Goal: Communication & Community: Share content

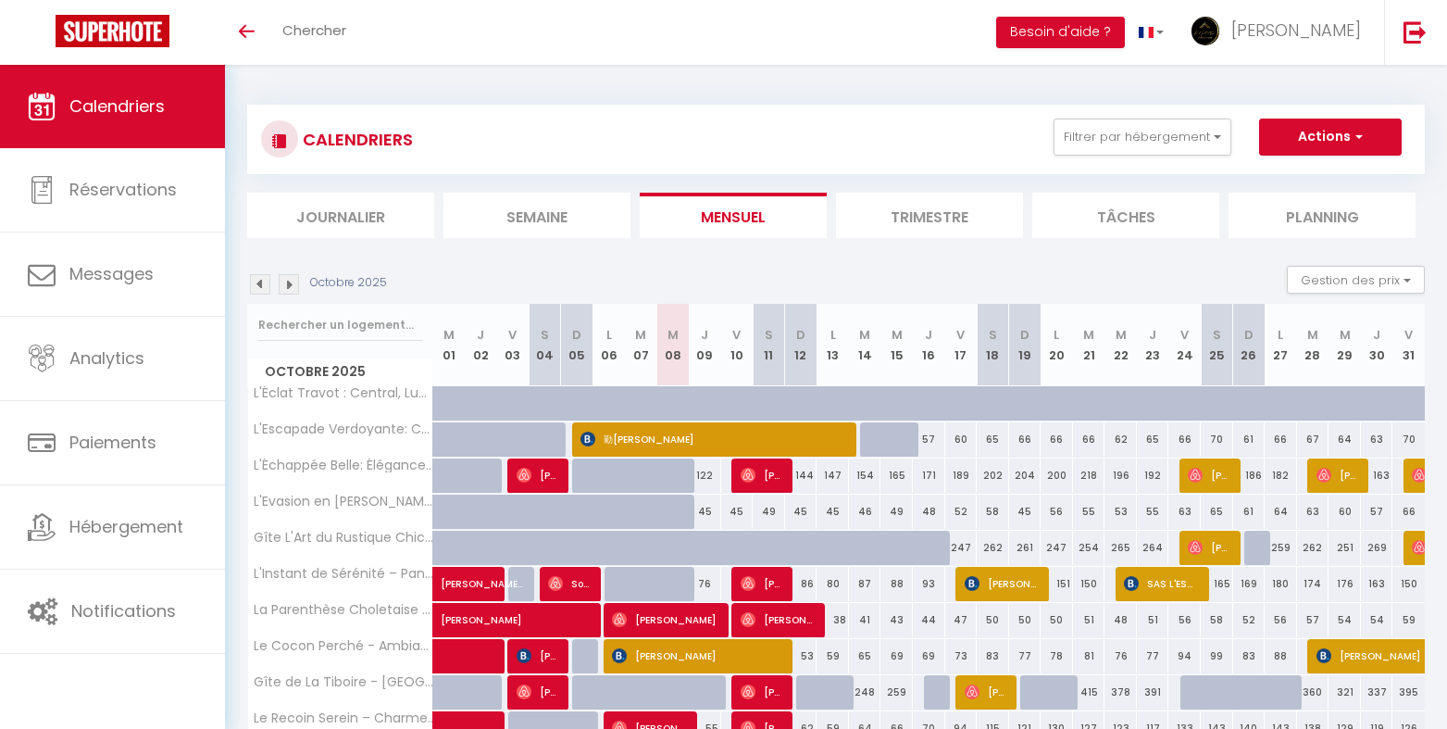
click at [1305, 213] on li "Planning" at bounding box center [1322, 215] width 187 height 45
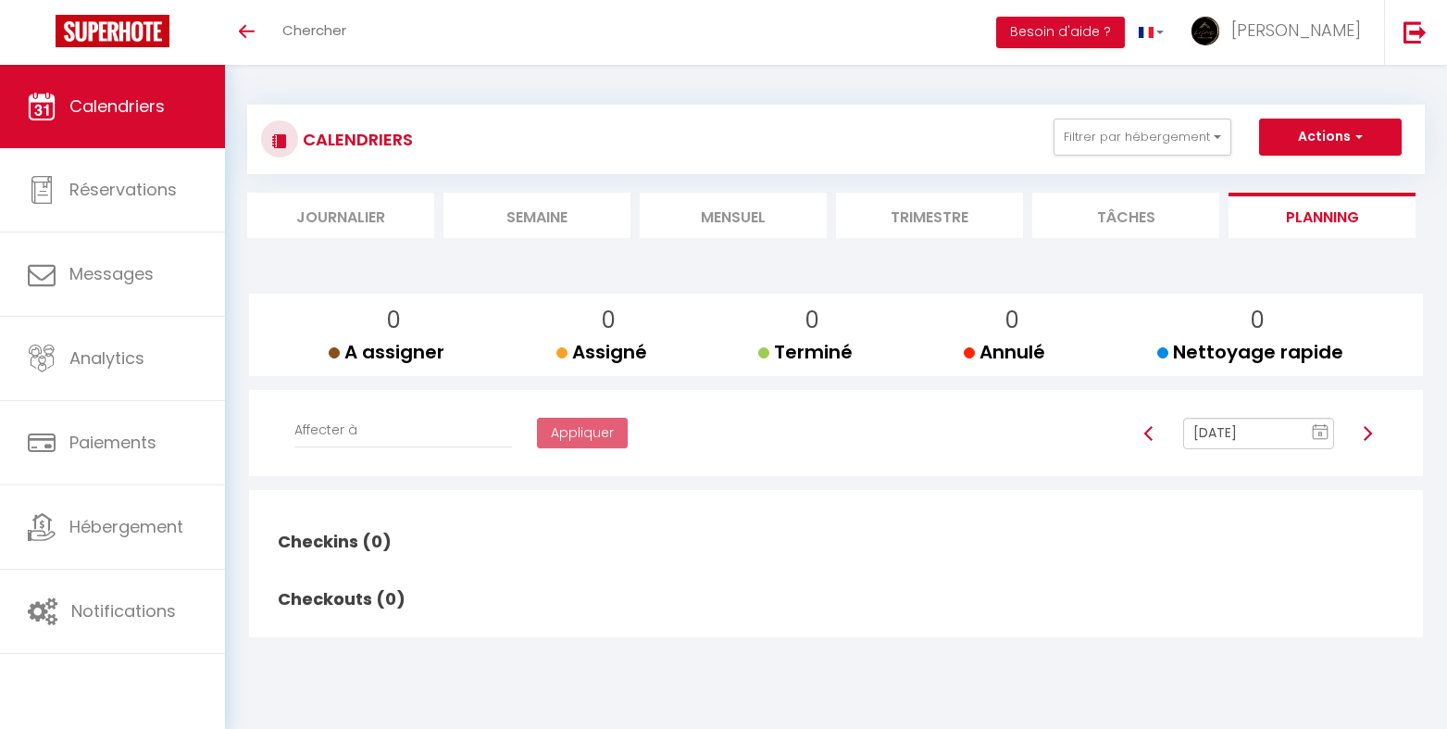
click at [1327, 429] on line at bounding box center [1320, 429] width 15 height 0
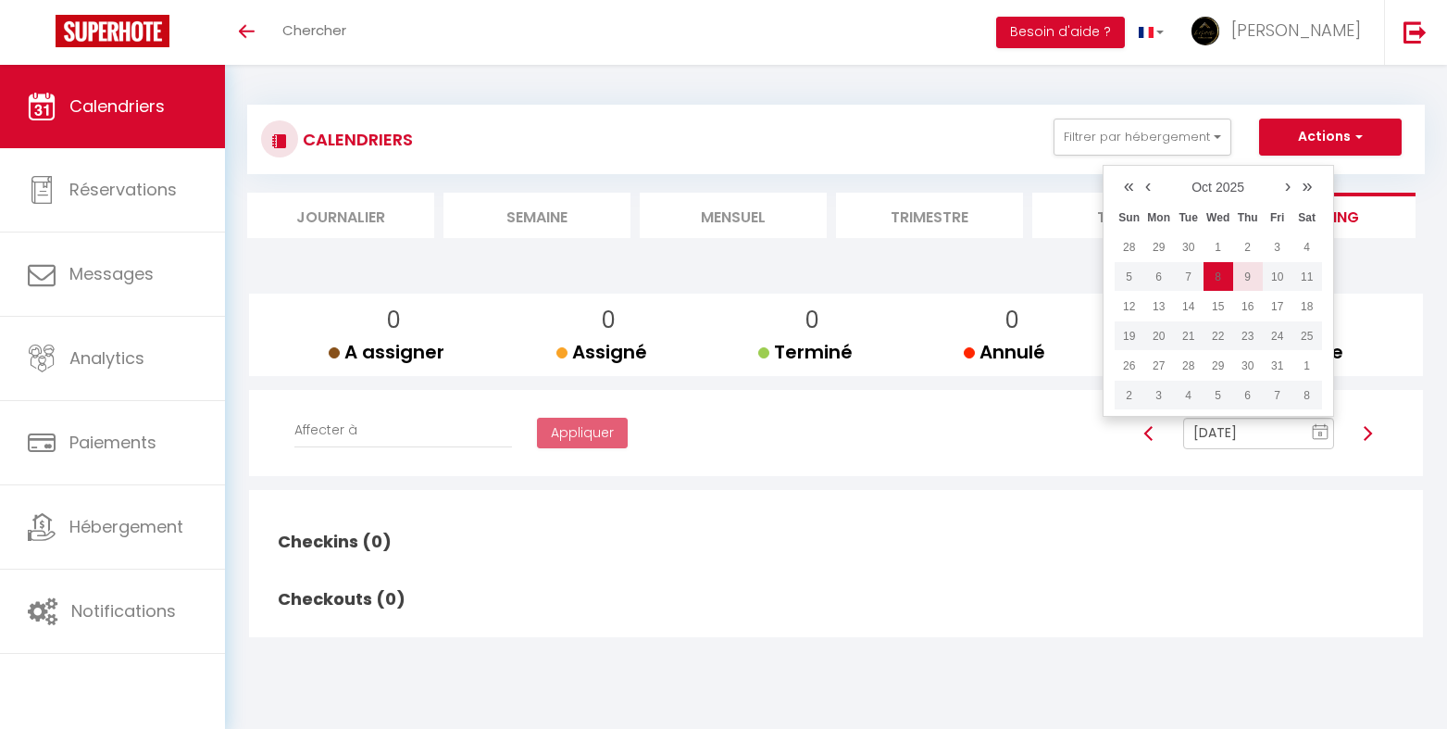
click at [1249, 269] on td "9" at bounding box center [1248, 277] width 30 height 30
type input "[DATE]"
select select
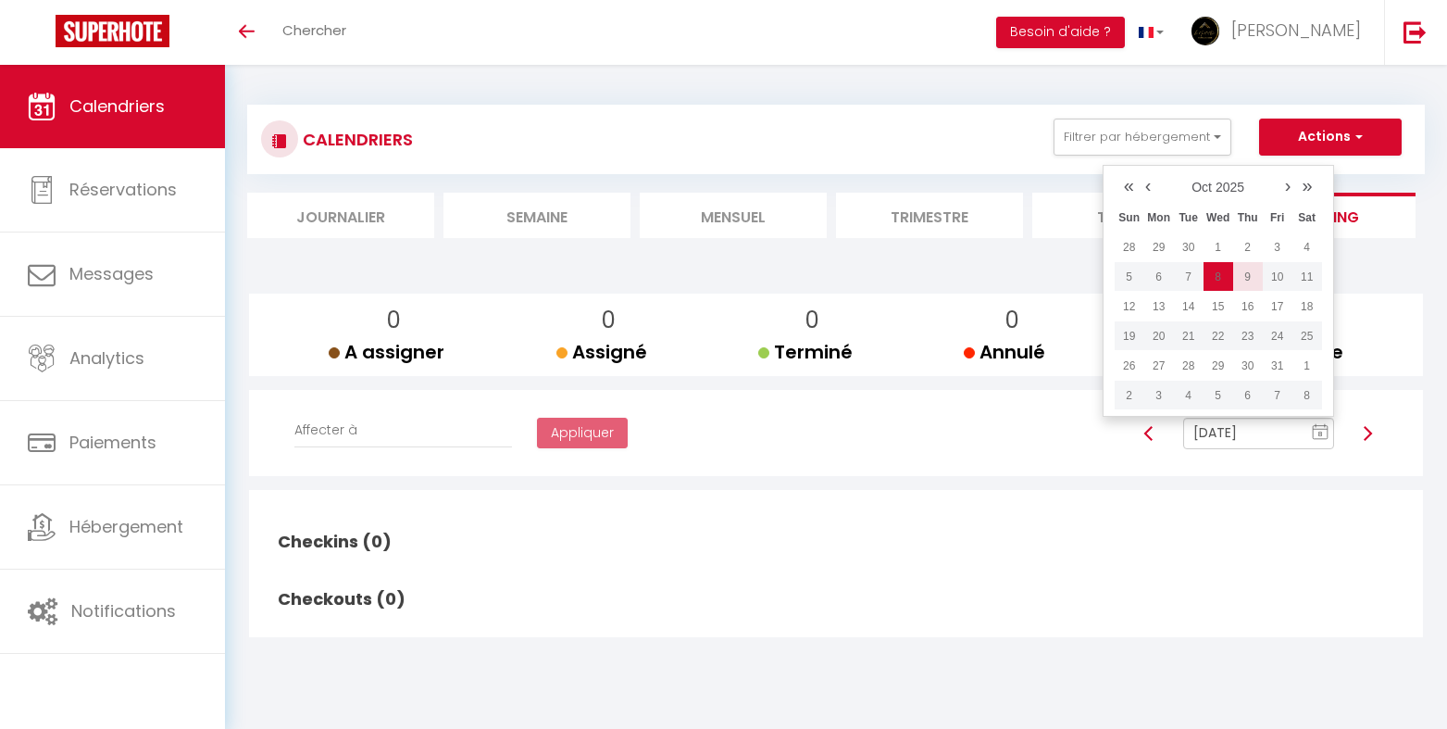
select select
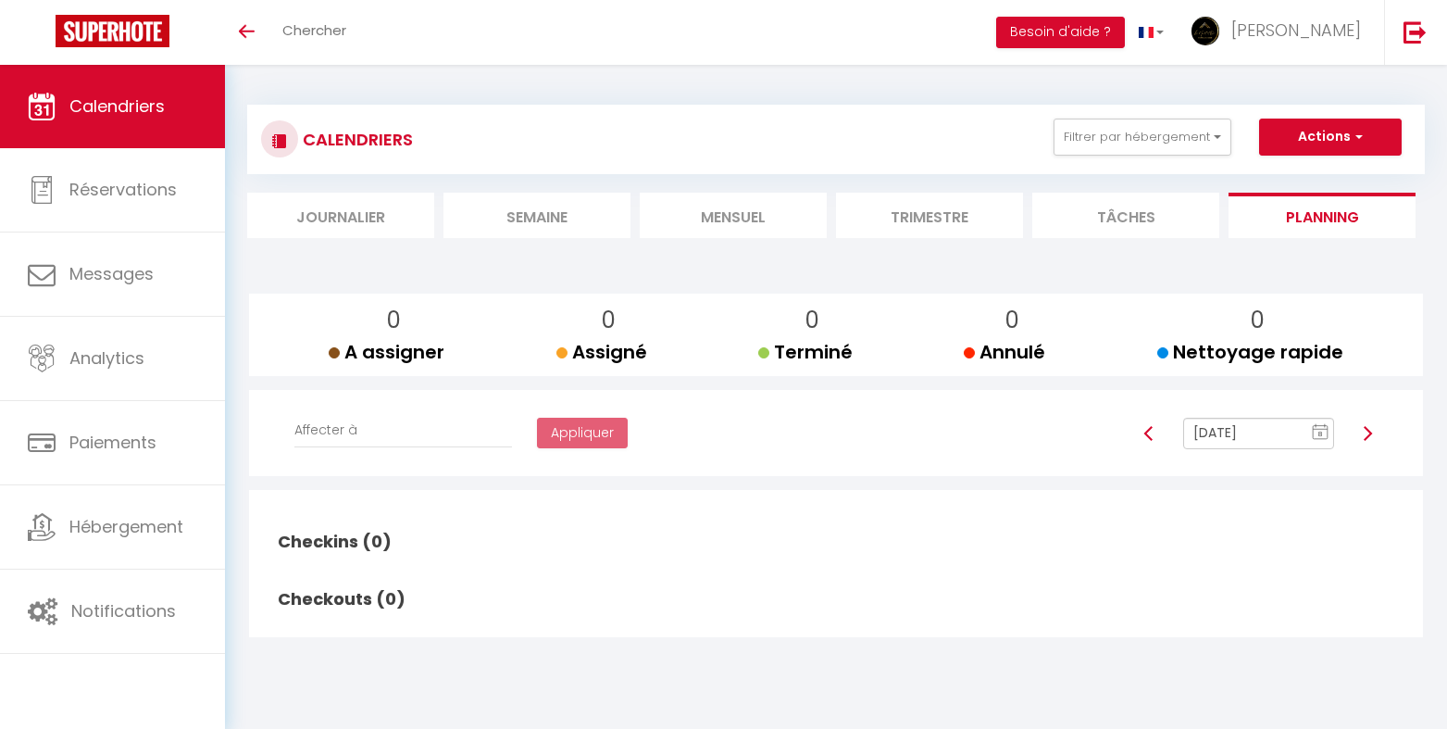
select select
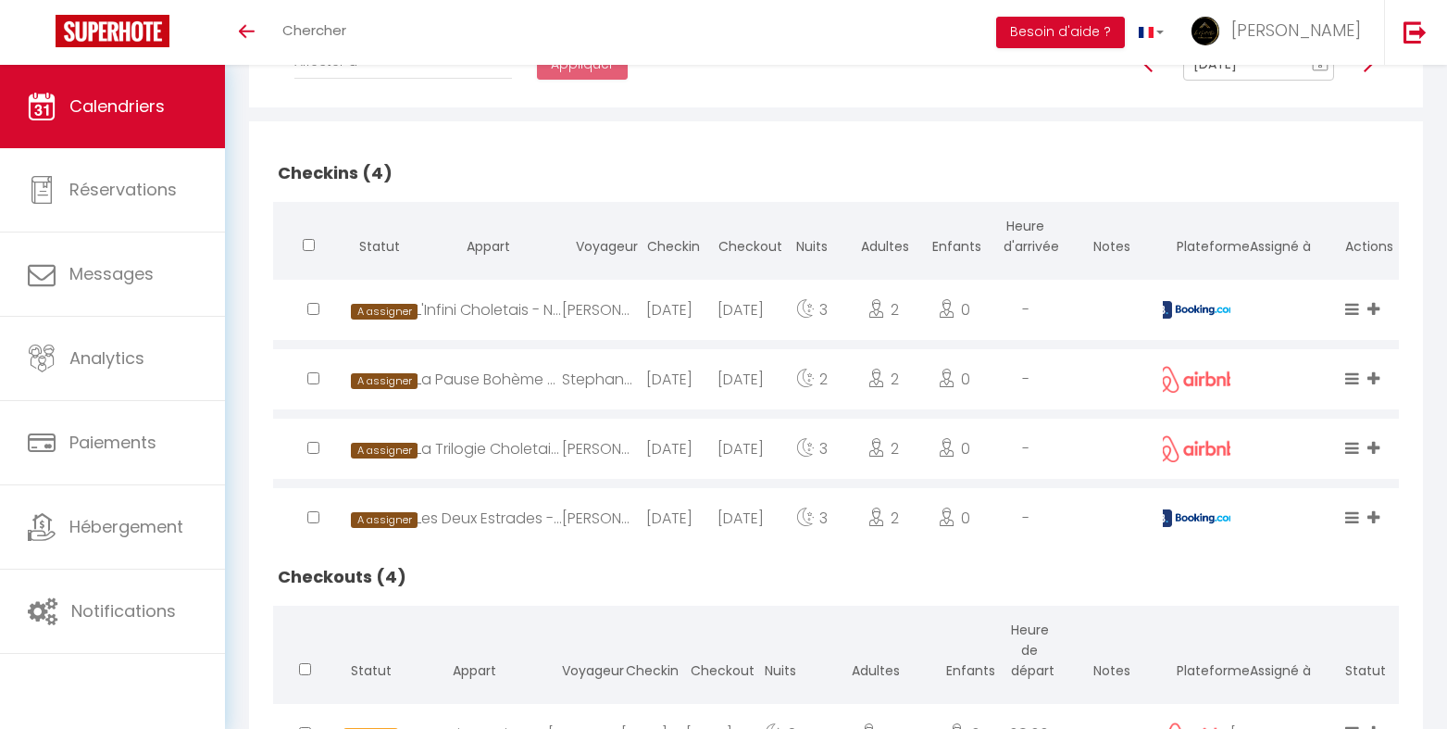
scroll to position [370, 0]
click at [1199, 305] on img at bounding box center [1196, 308] width 83 height 18
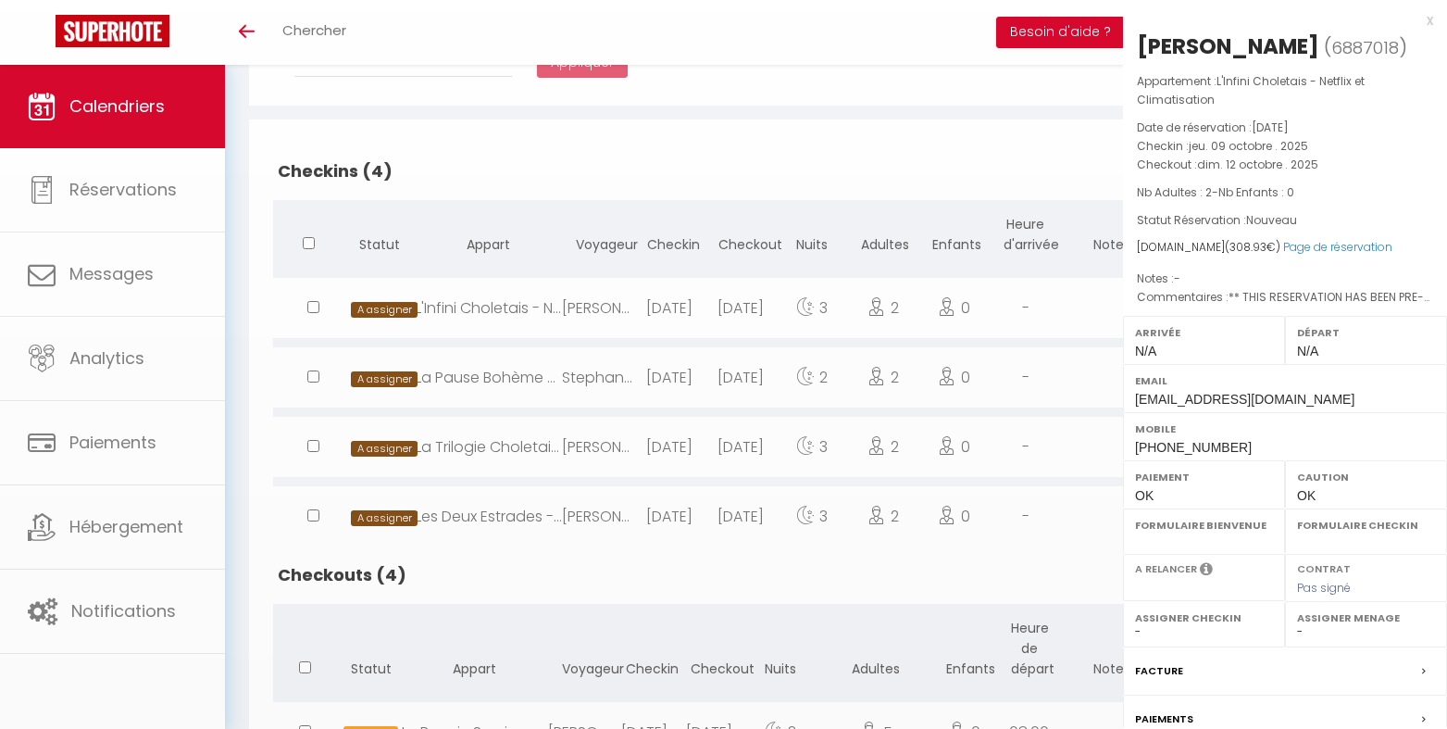
select select "0"
select select "1"
select select
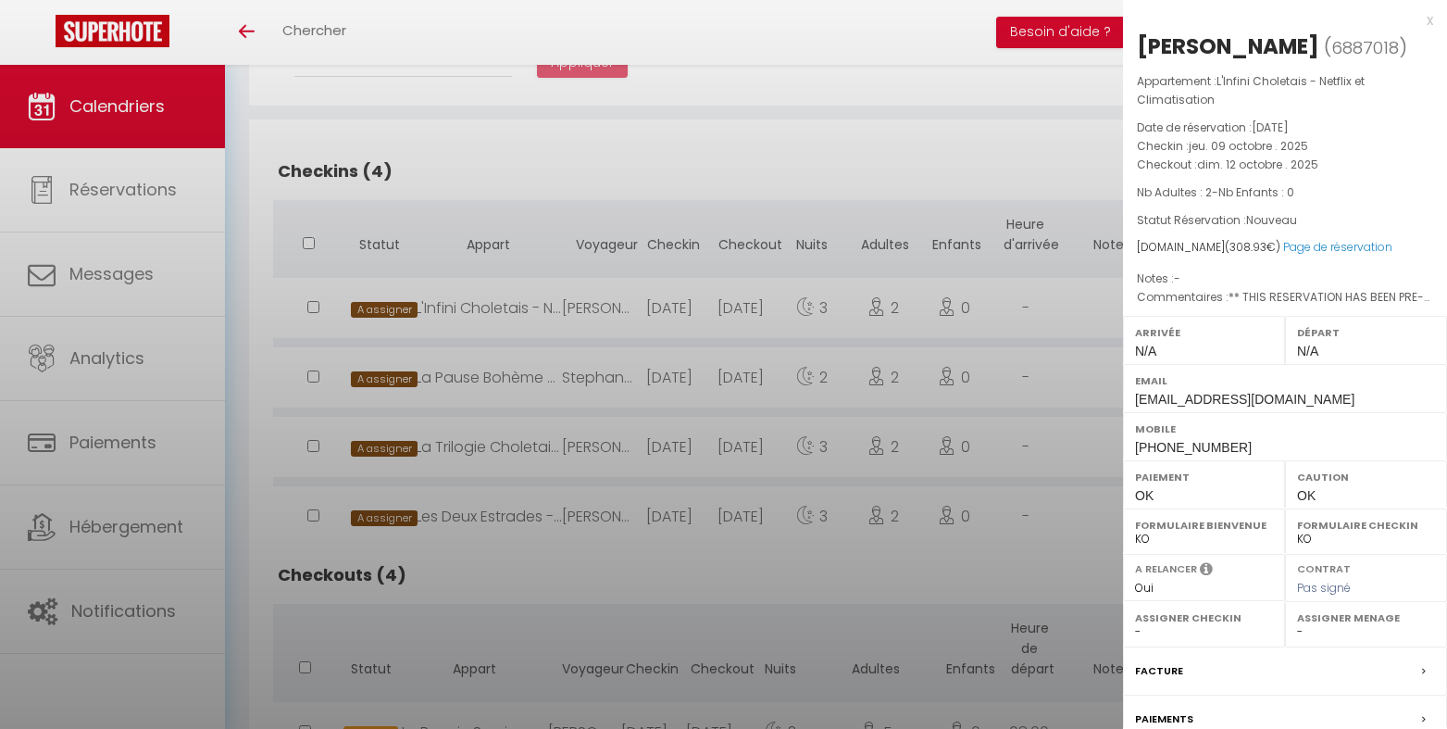
select select "47392"
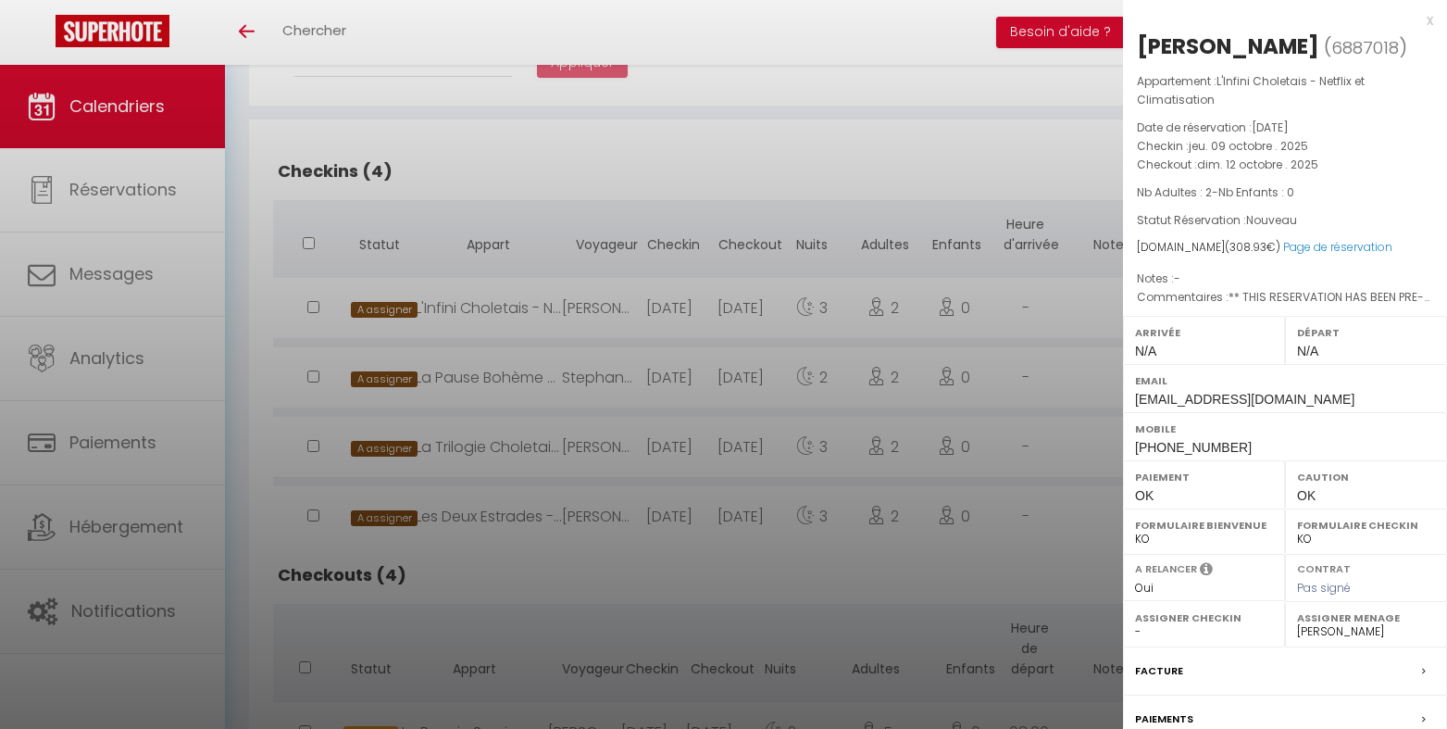
click at [1045, 306] on div at bounding box center [723, 364] width 1447 height 729
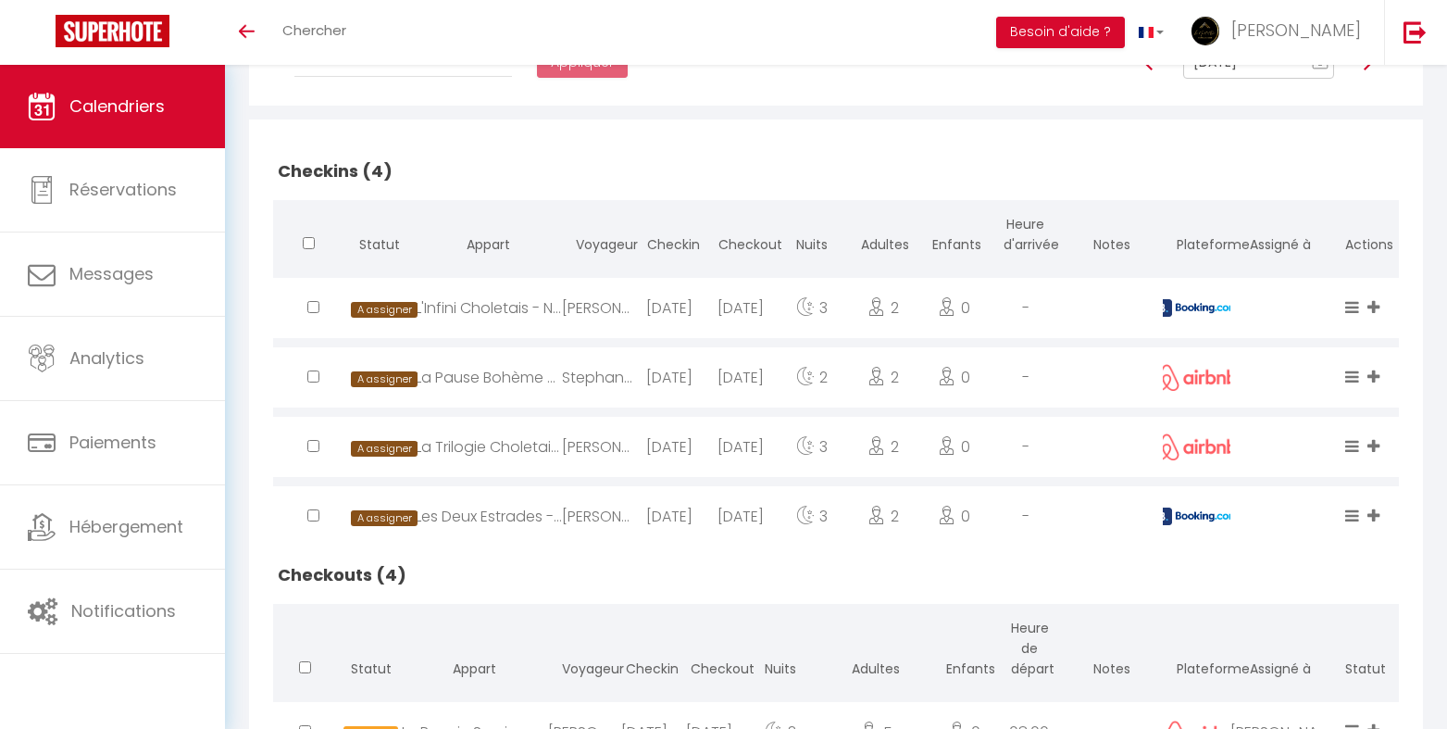
click at [1181, 519] on img at bounding box center [1196, 516] width 83 height 18
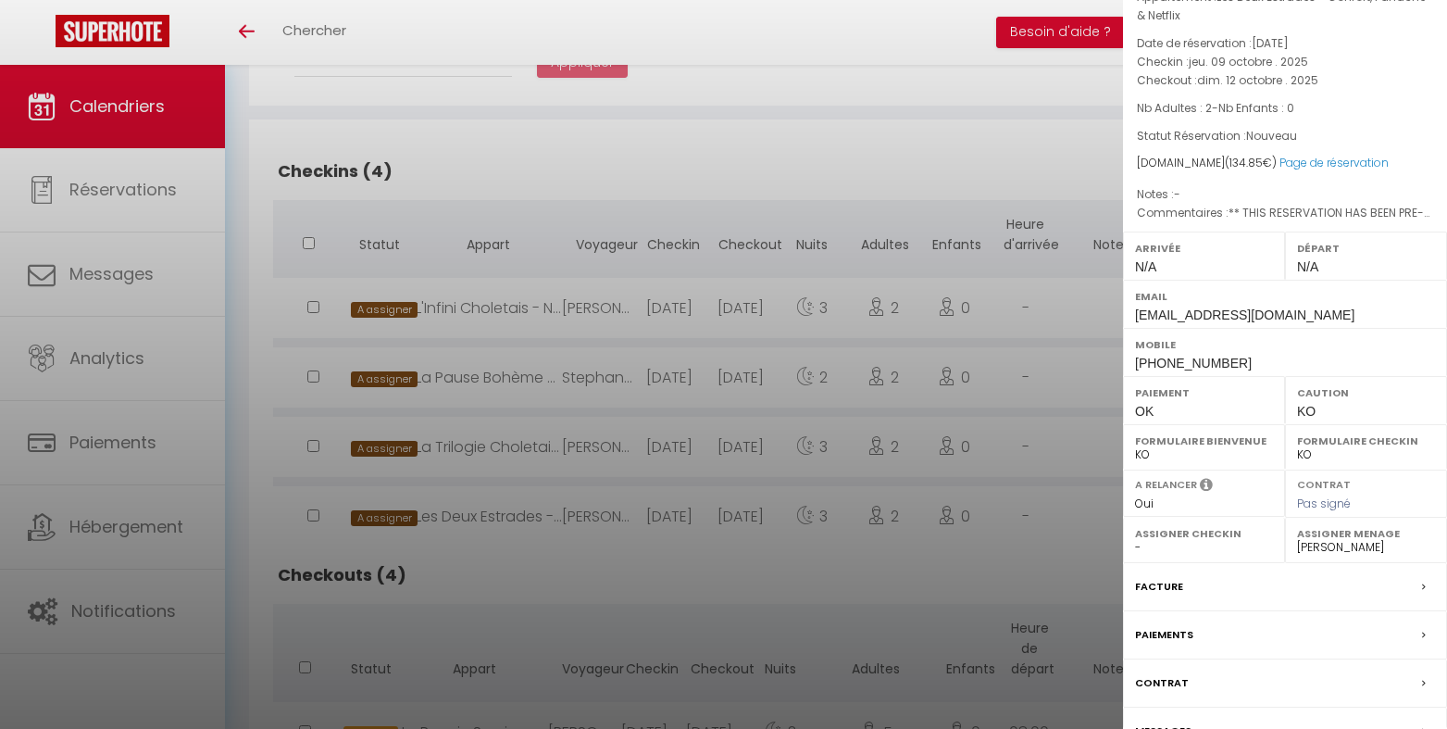
scroll to position [183, 0]
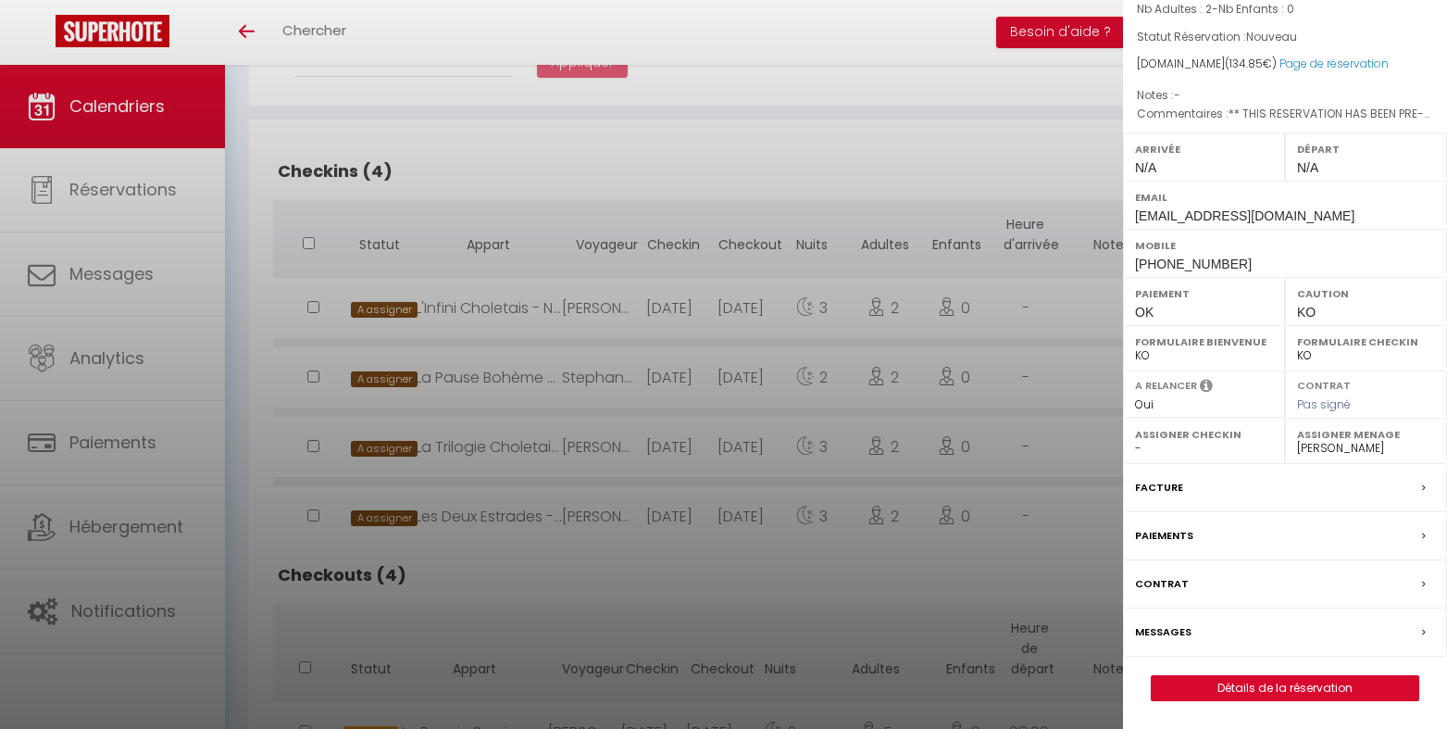
click at [1154, 623] on label "Messages" at bounding box center [1163, 631] width 56 height 19
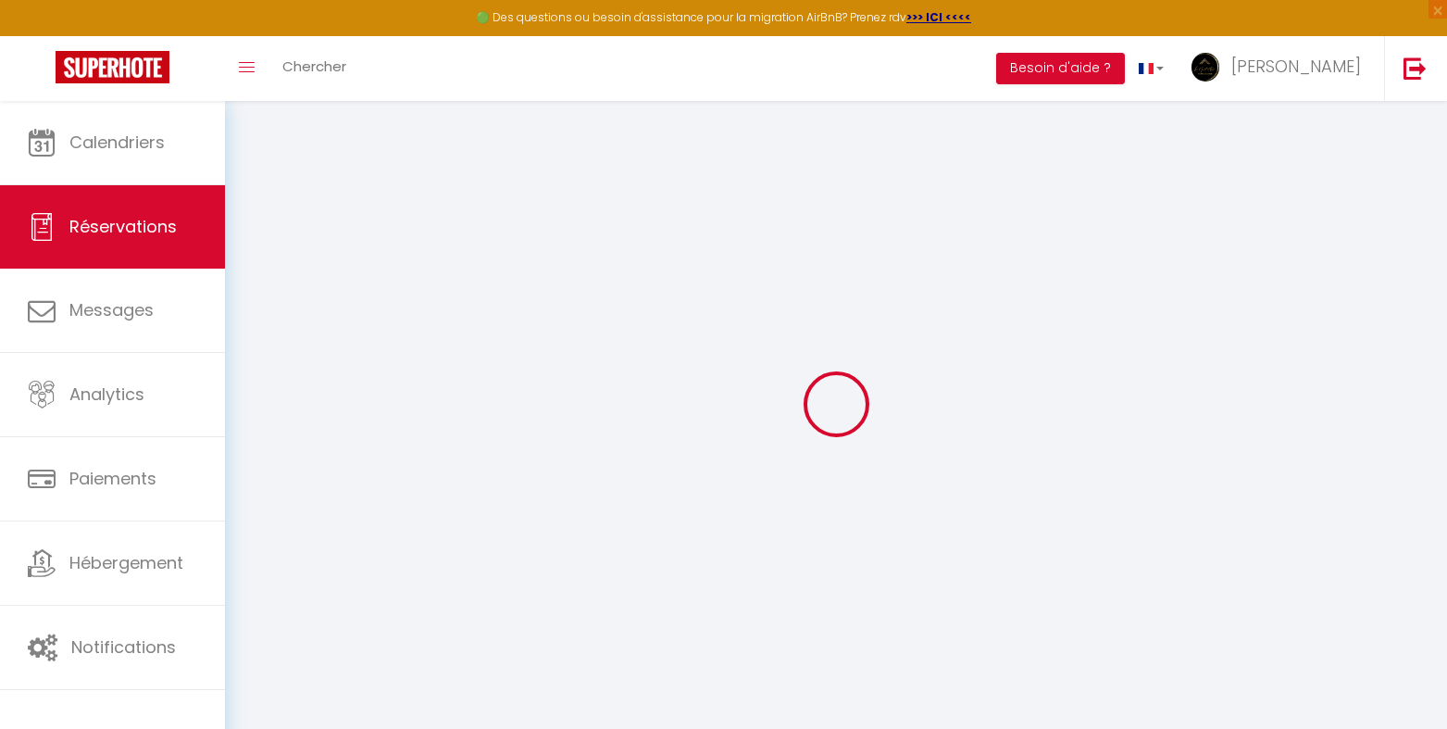
select select
checkbox input "false"
type textarea "** THIS RESERVATION HAS BEEN PRE-PAID ** Reservation has a cancellation grace p…"
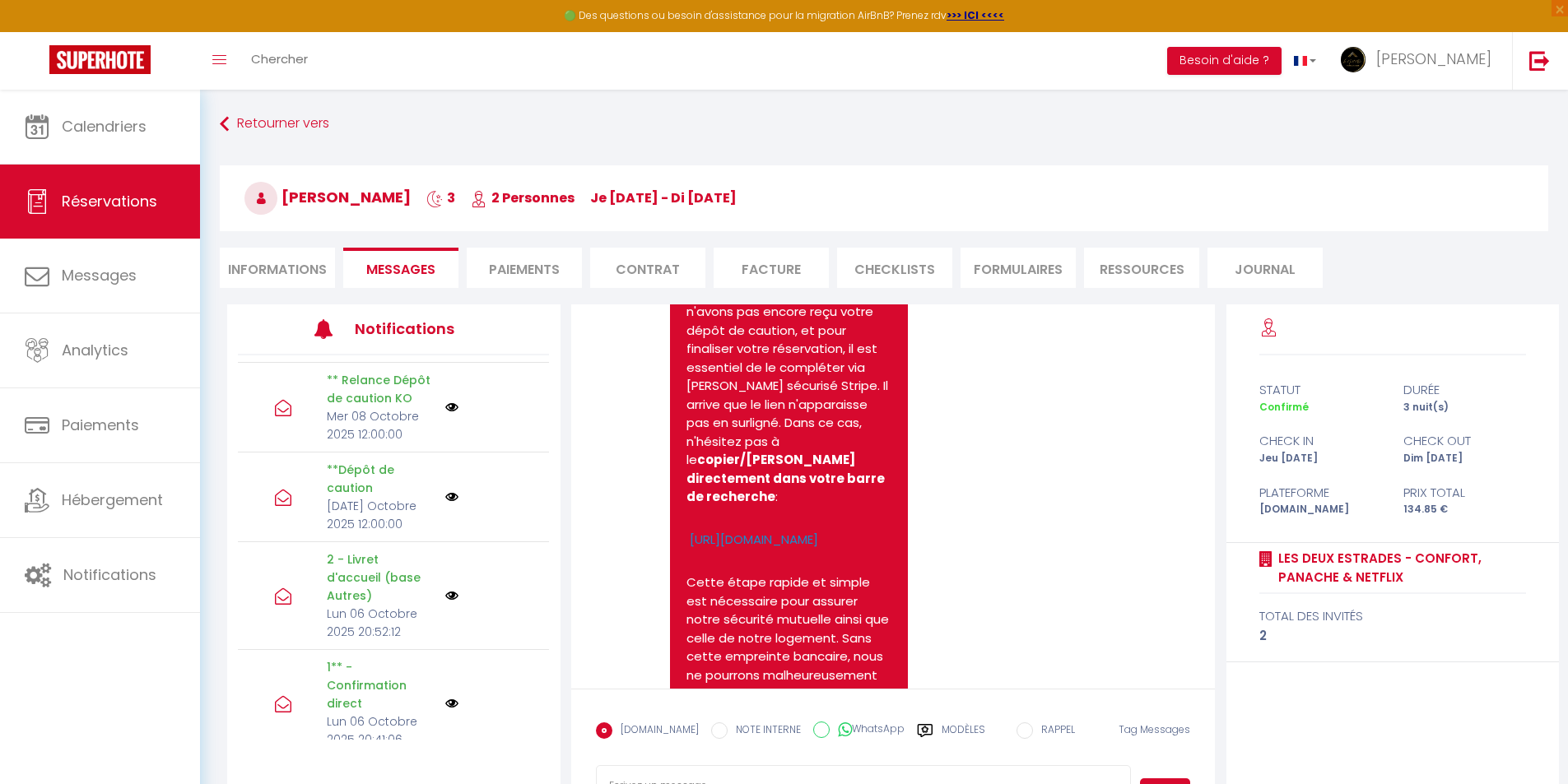
scroll to position [2715, 0]
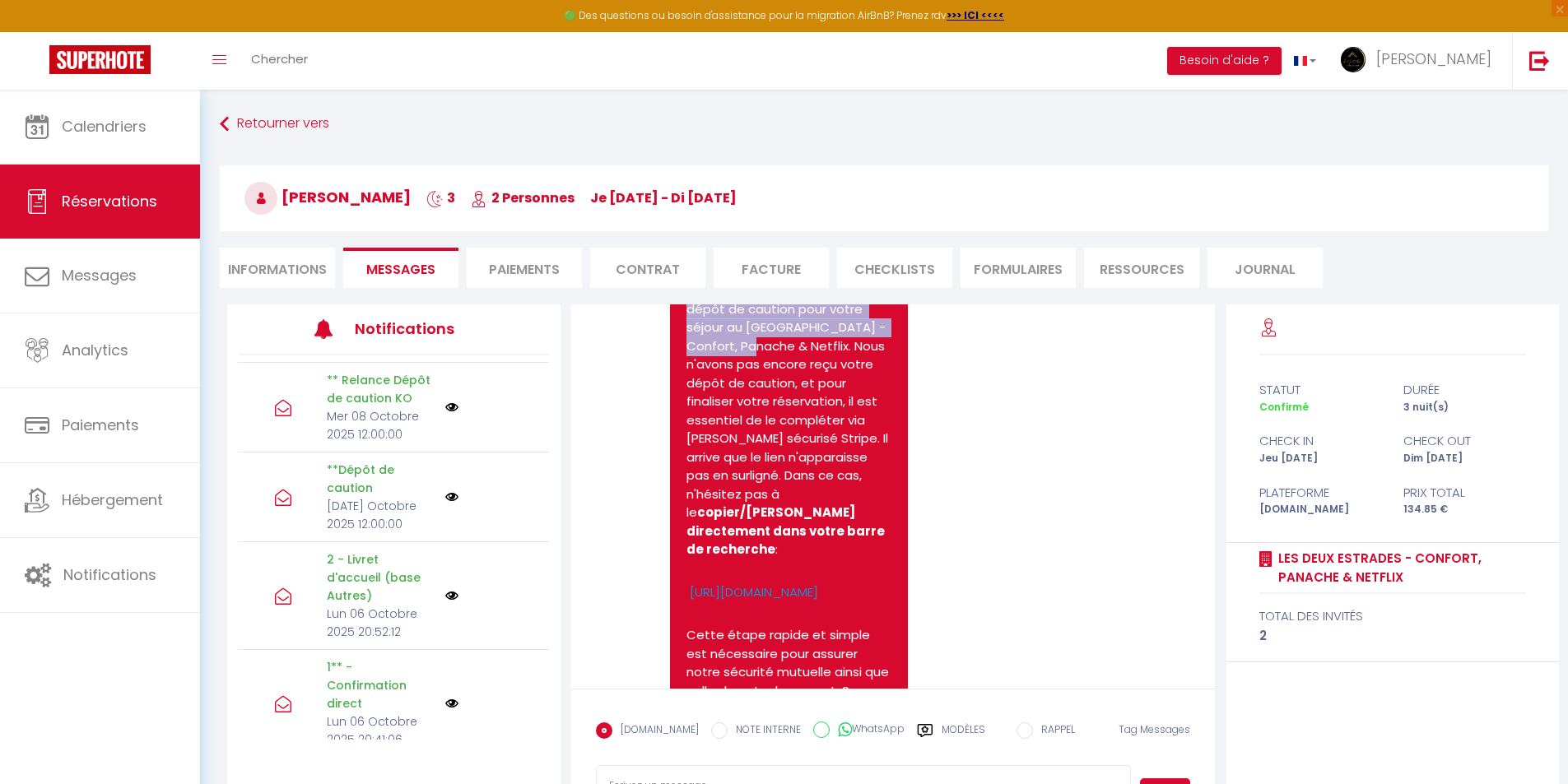
drag, startPoint x: 687, startPoint y: 317, endPoint x: 756, endPoint y: 437, distance: 138.4
click at [756, 437] on pre "Bonjour Romy, Je me permets de vous recontacter au sujet de votre dépôt de caut…" at bounding box center [788, 589] width 205 height 739
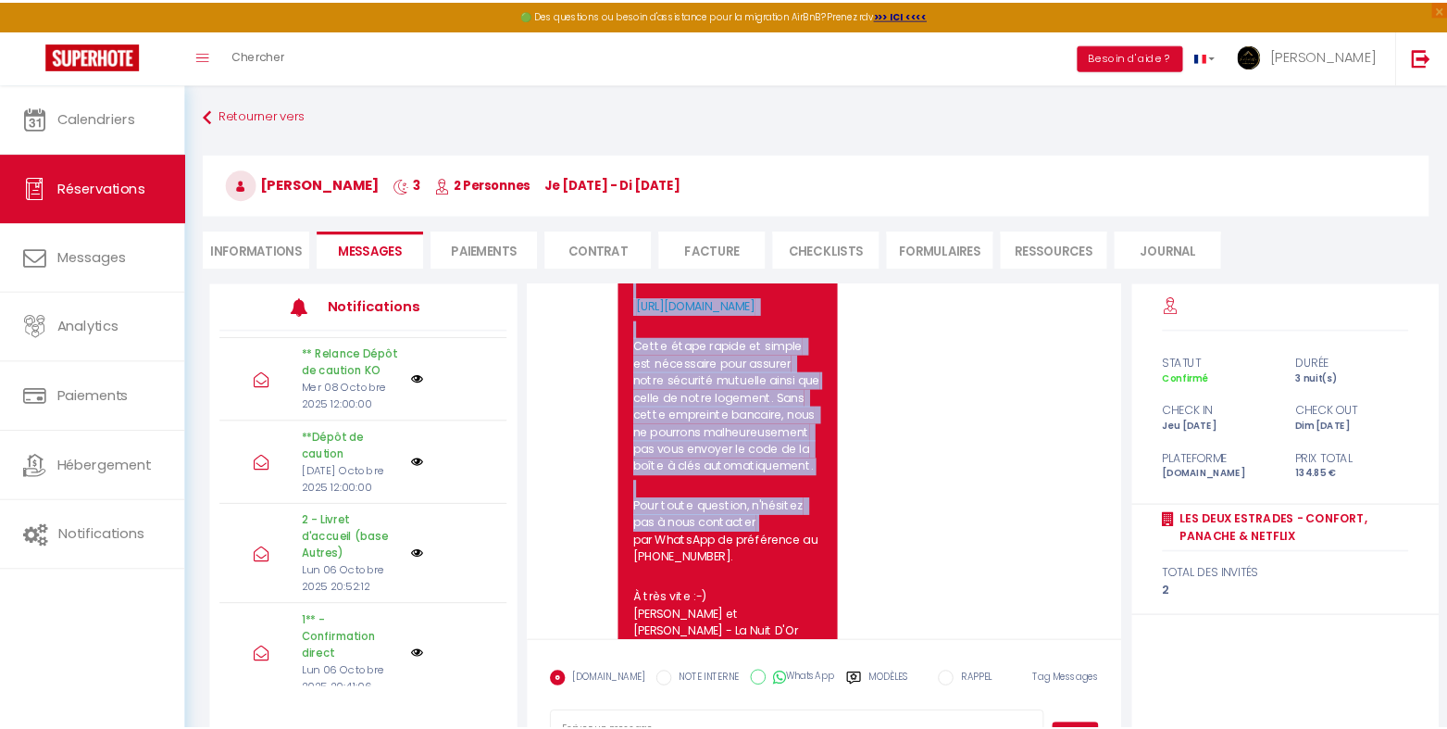
scroll to position [2560, 0]
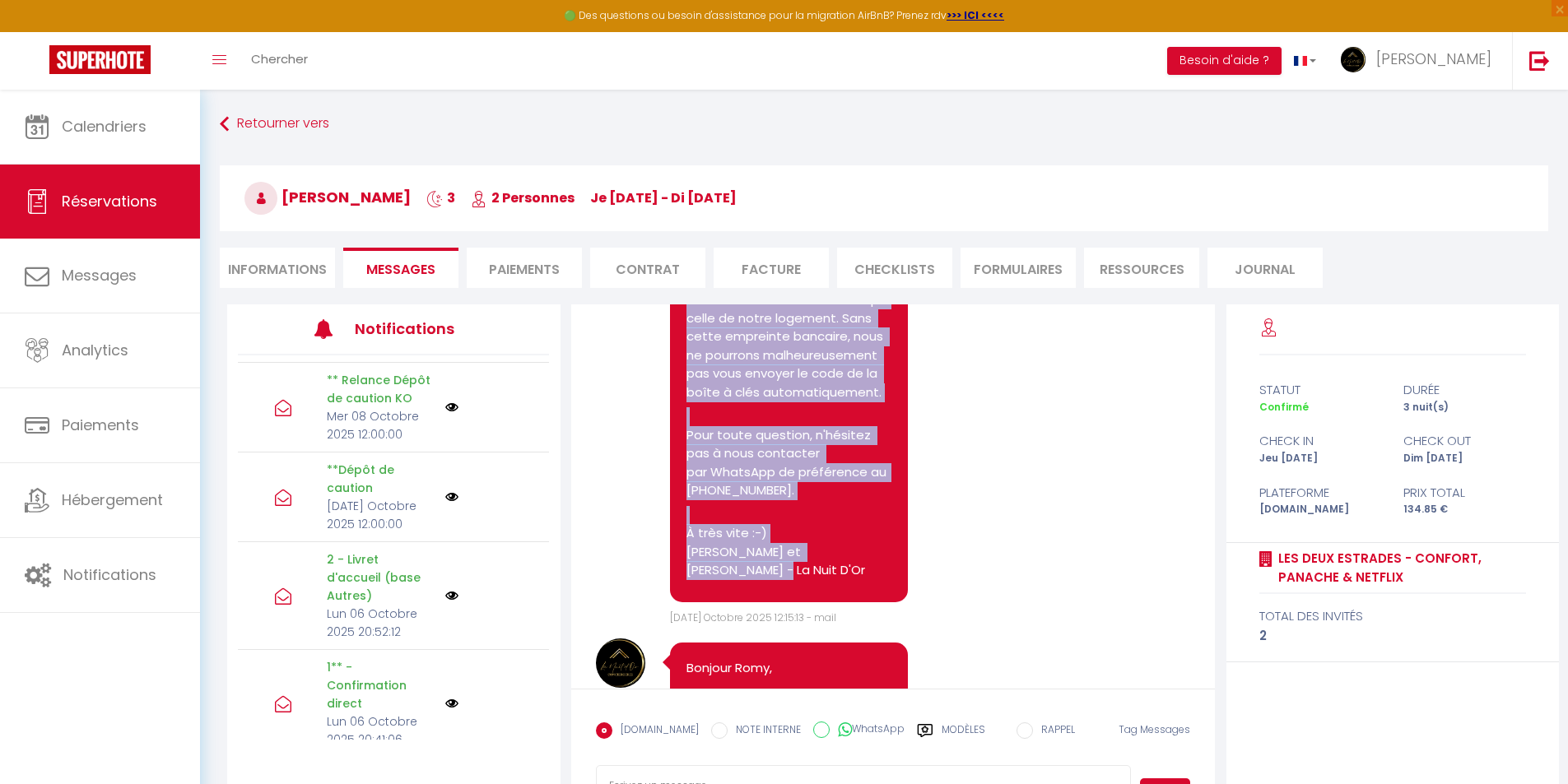
drag, startPoint x: 687, startPoint y: 351, endPoint x: 887, endPoint y: 669, distance: 375.7
click at [887, 603] on div "Bonjour Romy, Bientôt votre arrivée au [GEOGRAPHIC_DATA] Estrades - Confort, Pa…" at bounding box center [789, 244] width 238 height 716
copy pre "Bonjour Romy, Bientôt votre arrivée au [GEOGRAPHIC_DATA] Estrades - Confort, Pa…"
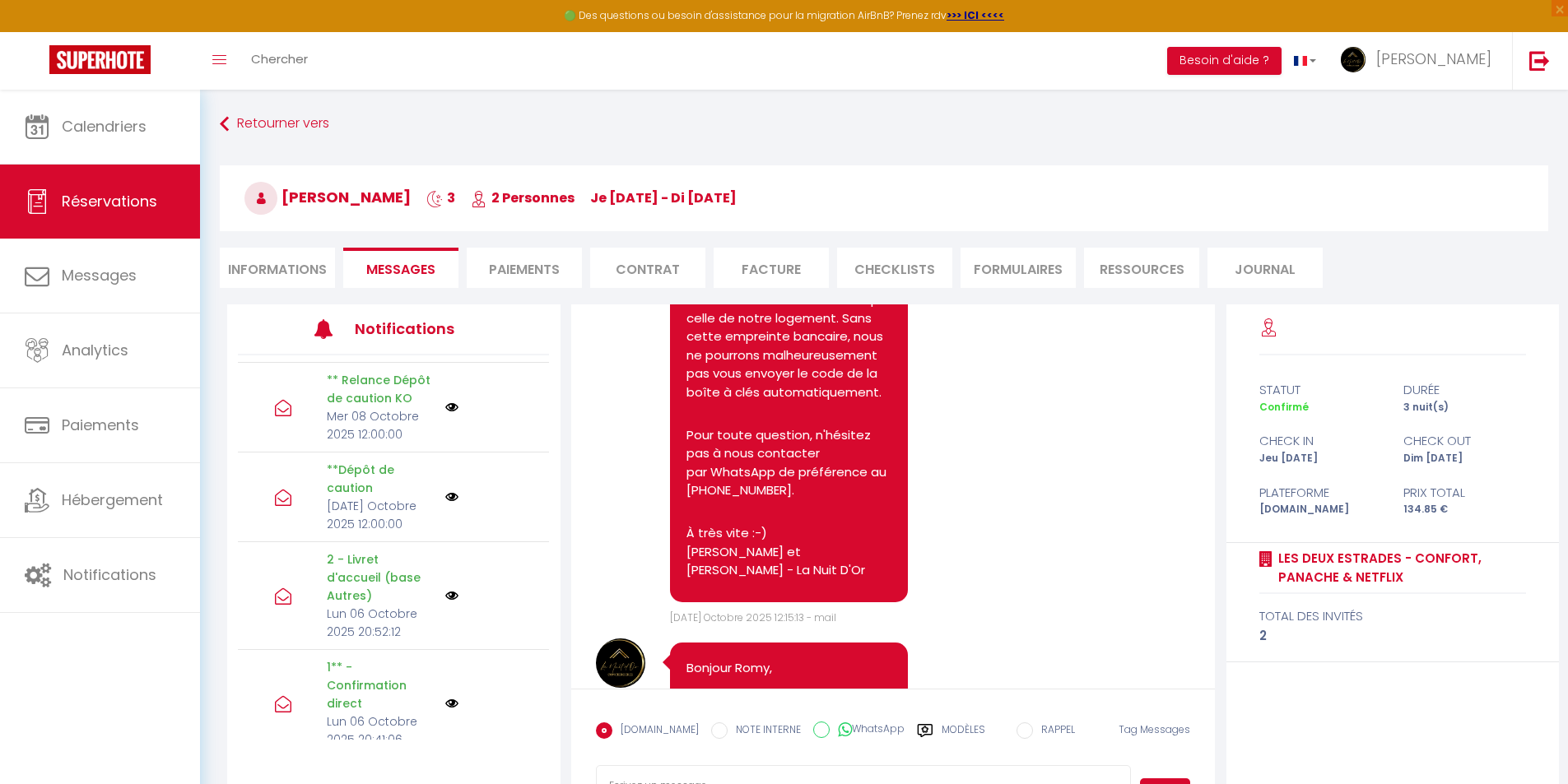
click at [838, 647] on icon at bounding box center [845, 730] width 14 height 17
click at [822, 647] on input "WhatsApp" at bounding box center [821, 730] width 17 height 17
radio input "true"
radio input "false"
click at [1156, 647] on button "Envoyer" at bounding box center [1165, 794] width 50 height 31
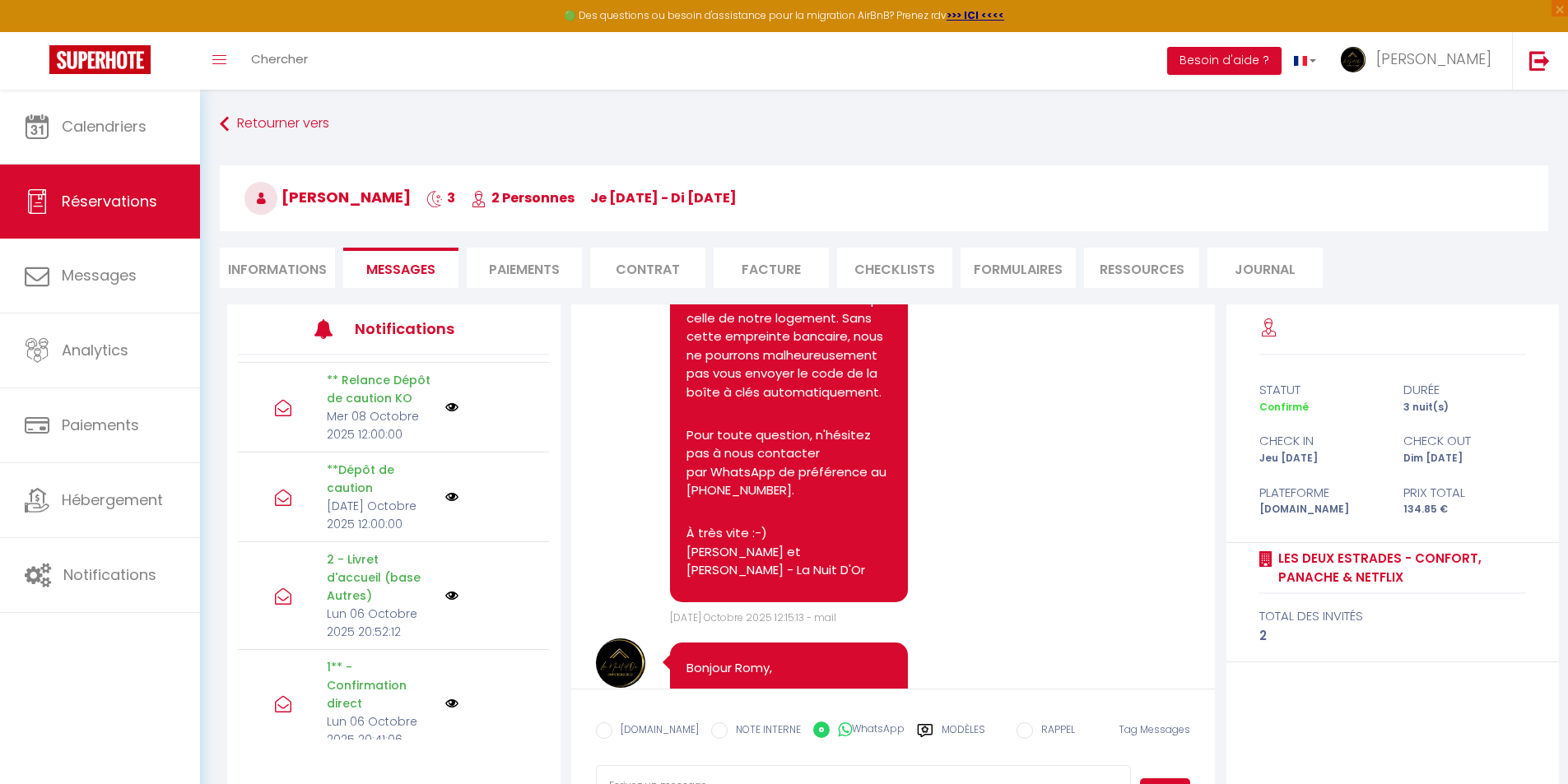
click at [247, 265] on li "Informations" at bounding box center [277, 268] width 116 height 40
select select
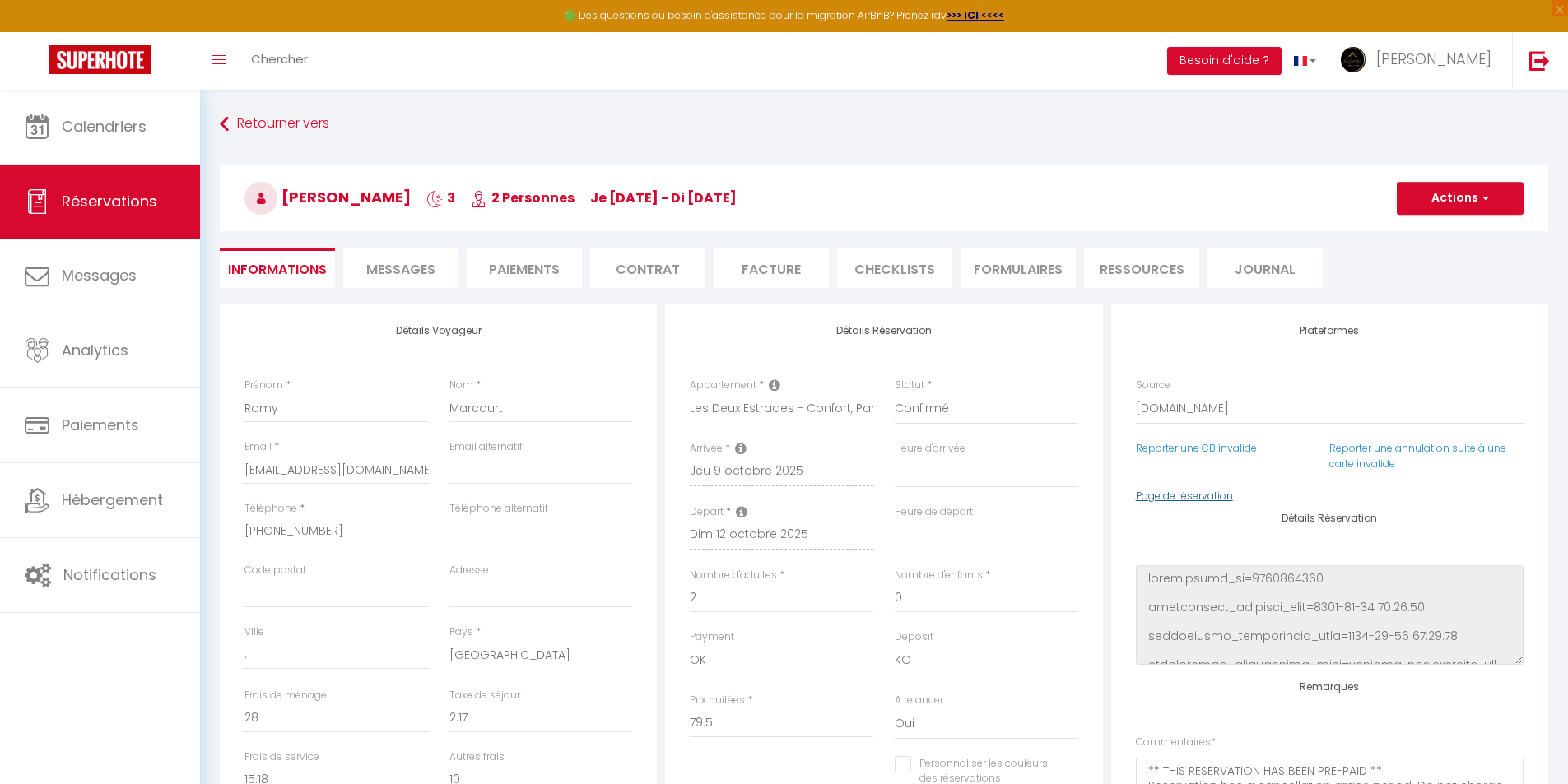
select select
checkbox input "false"
click at [407, 273] on span "Messages" at bounding box center [401, 269] width 69 height 19
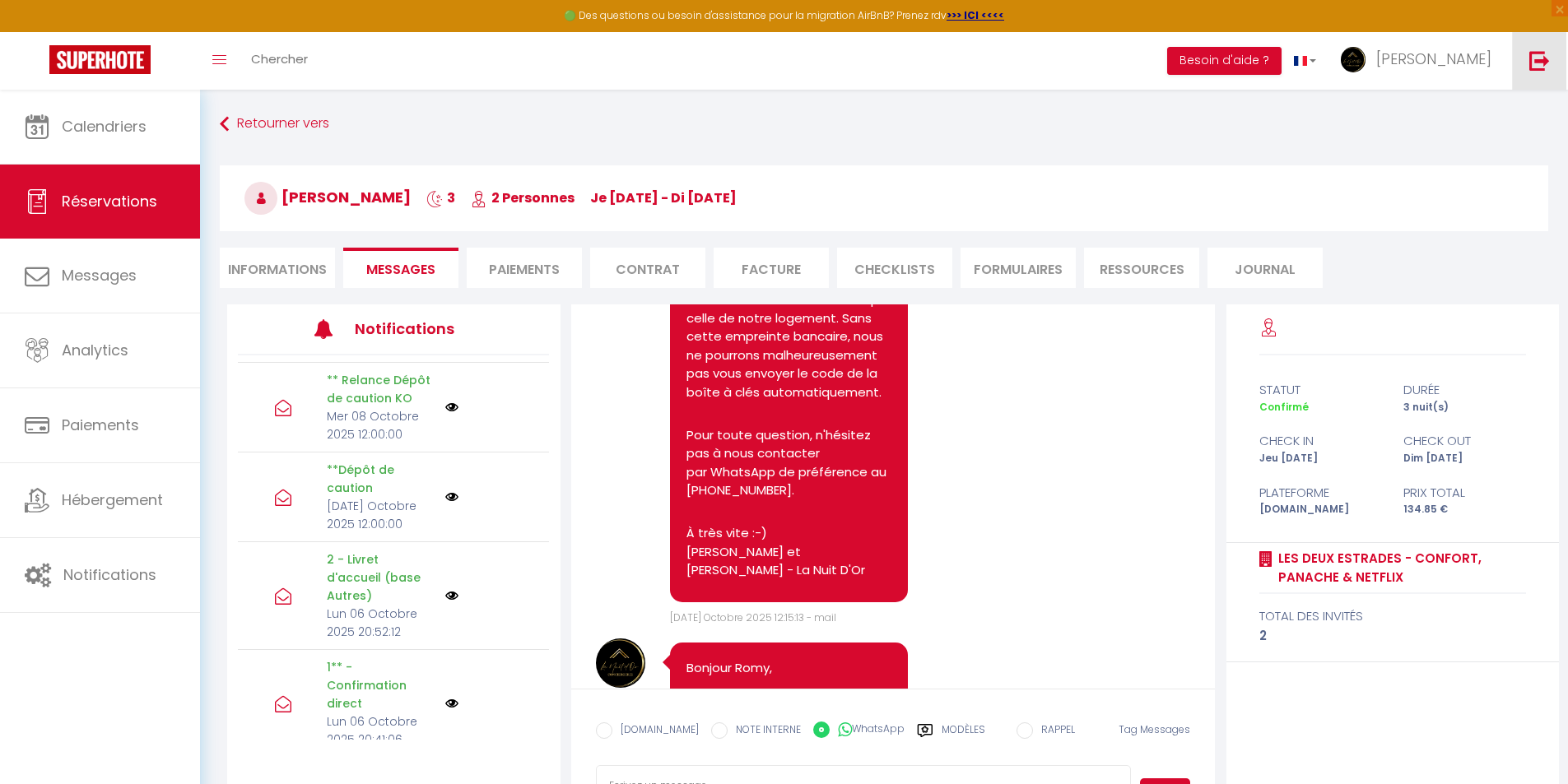
click at [1285, 54] on img at bounding box center [1540, 60] width 20 height 20
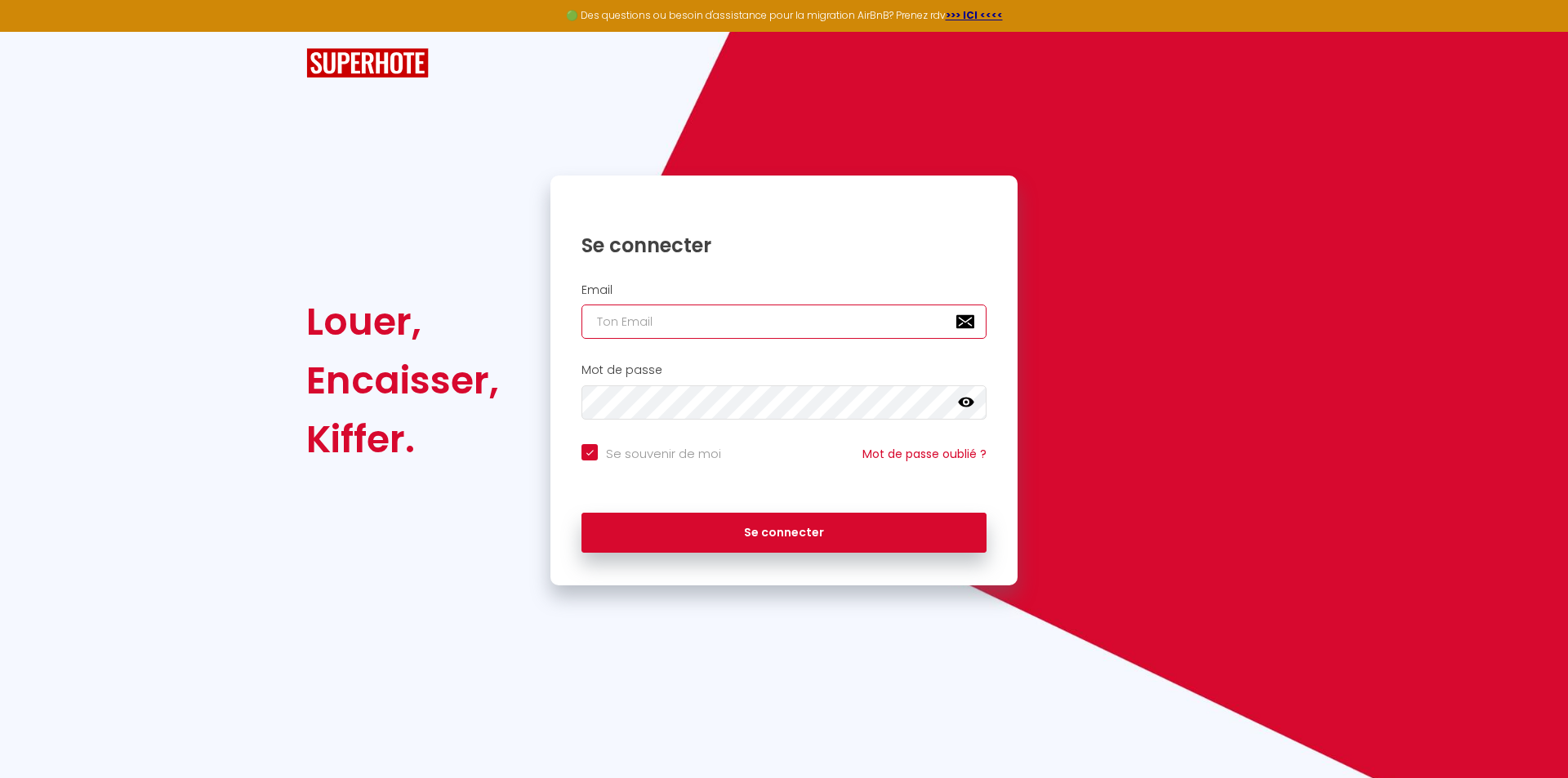
type input "[EMAIL_ADDRESS][DOMAIN_NAME]"
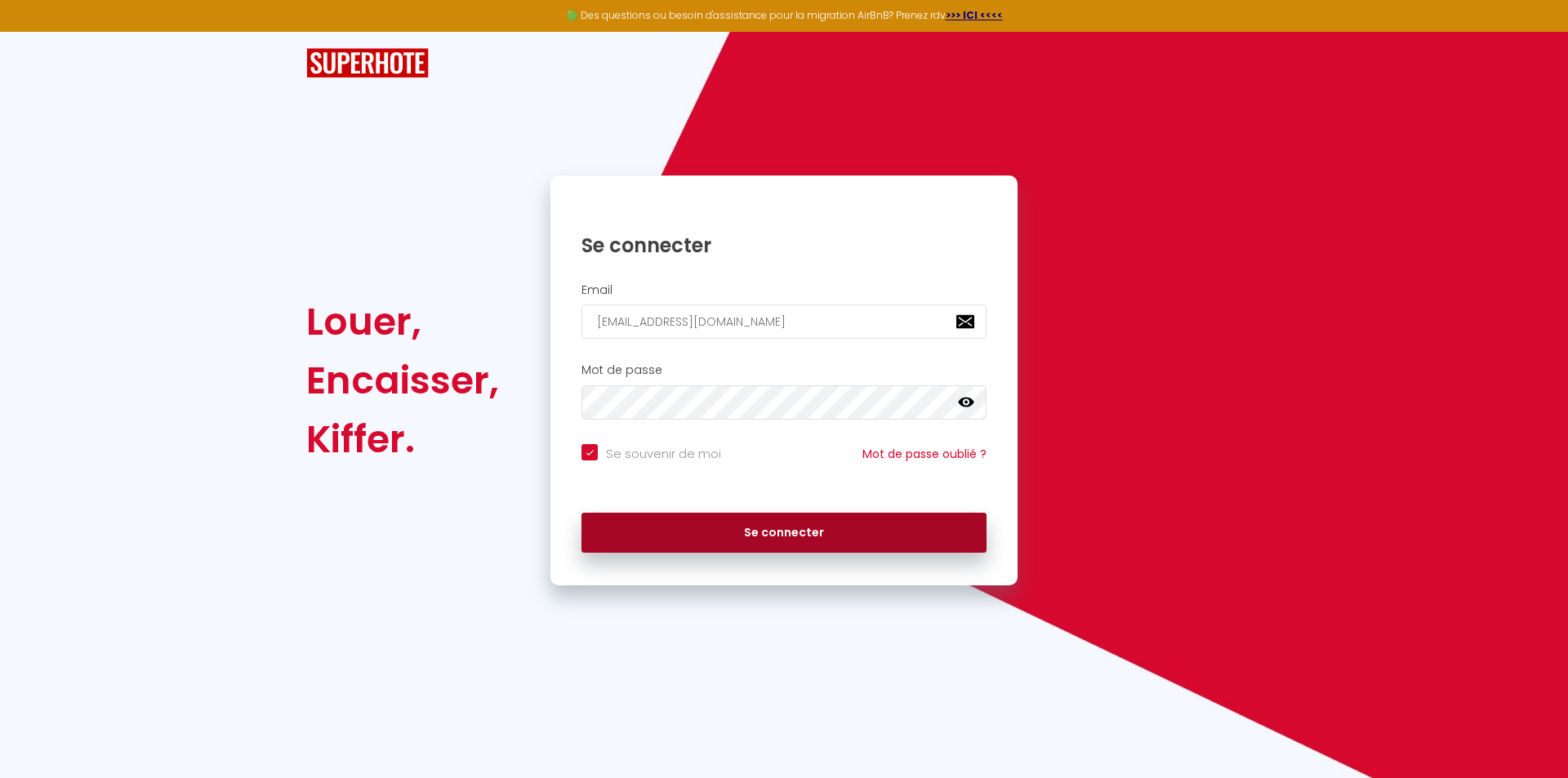
click at [734, 533] on button "Se connecter" at bounding box center [783, 534] width 405 height 41
checkbox input "true"
